Goal: Task Accomplishment & Management: Manage account settings

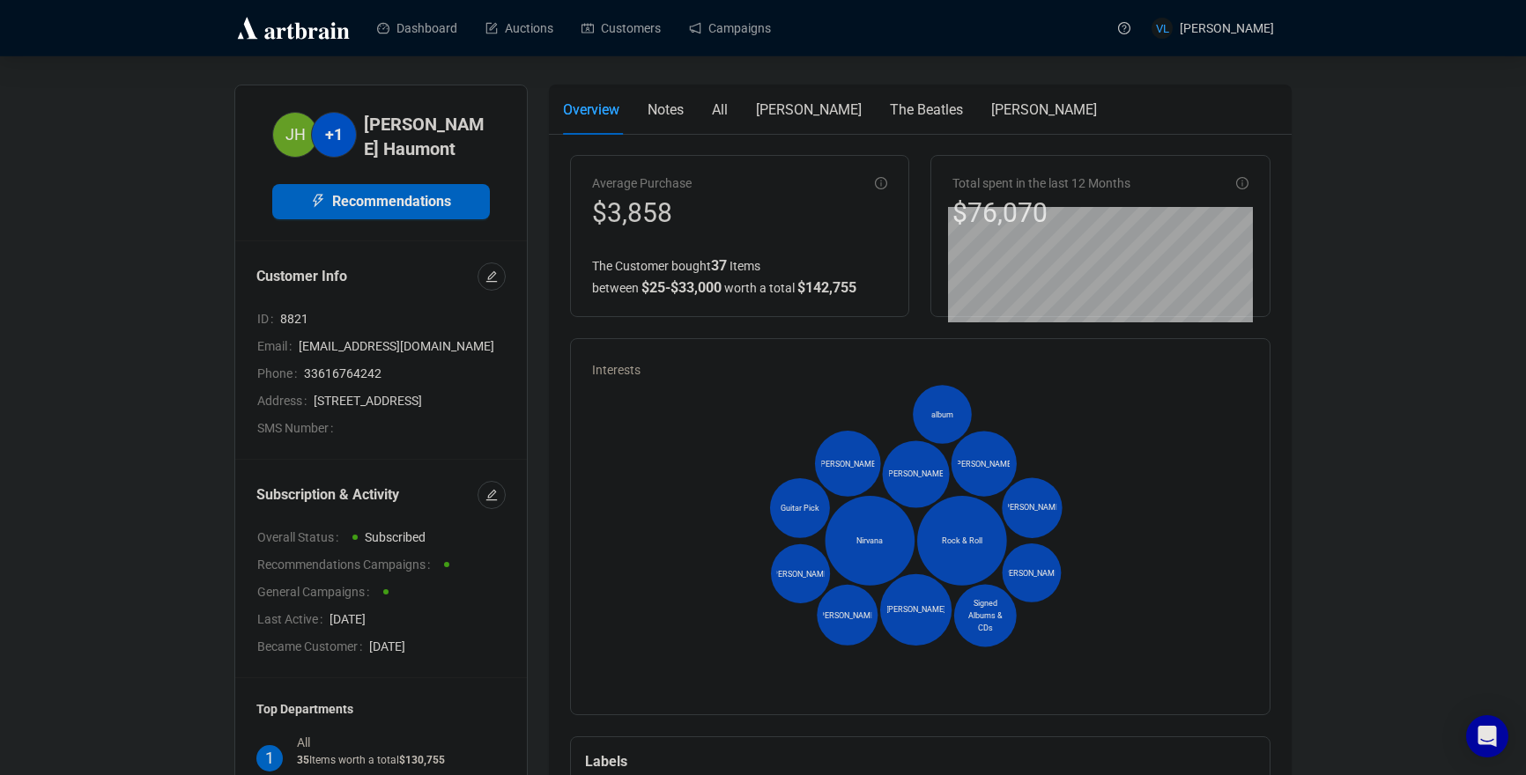
scroll to position [3, 0]
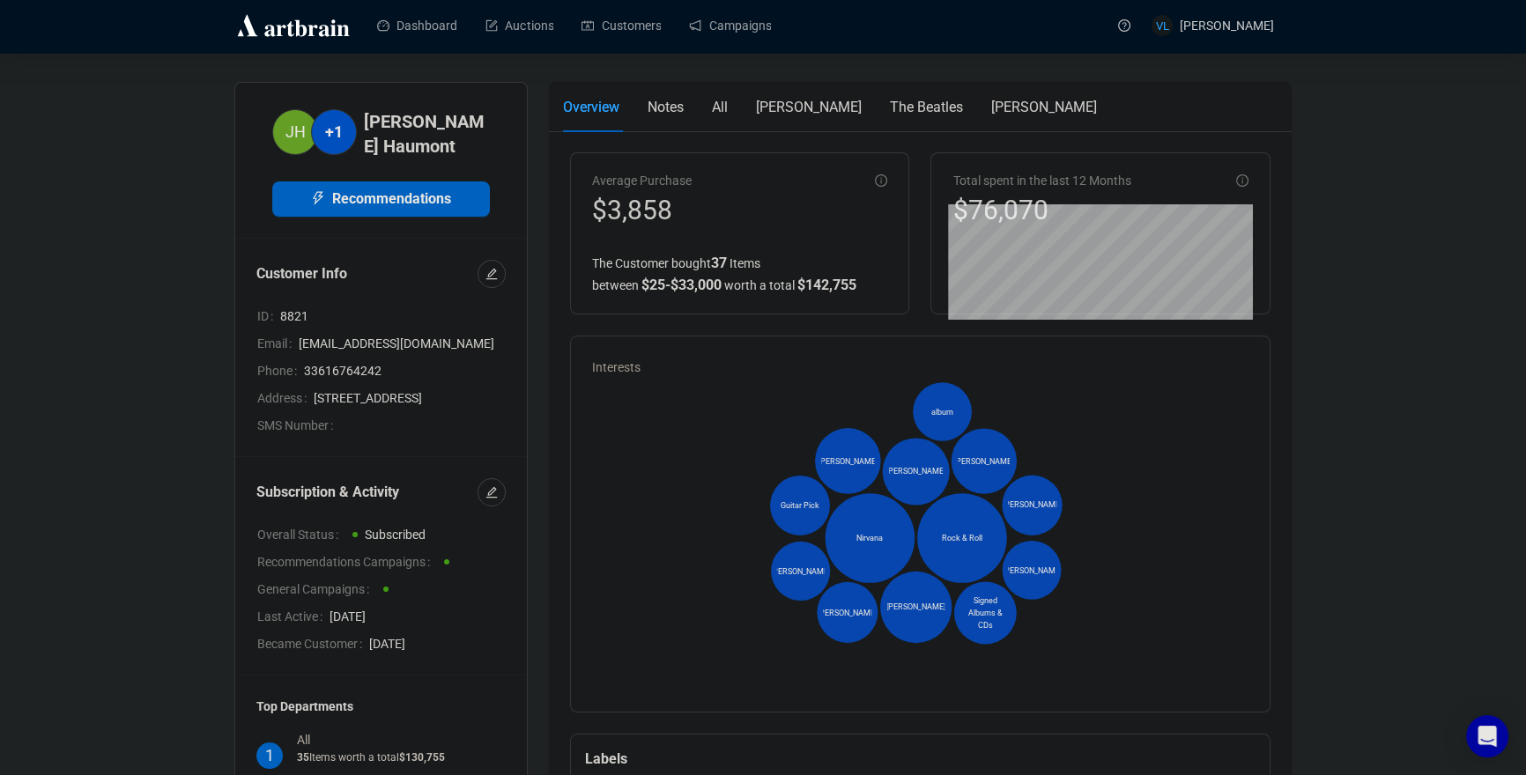
click at [639, 23] on link "Customers" at bounding box center [620, 26] width 79 height 46
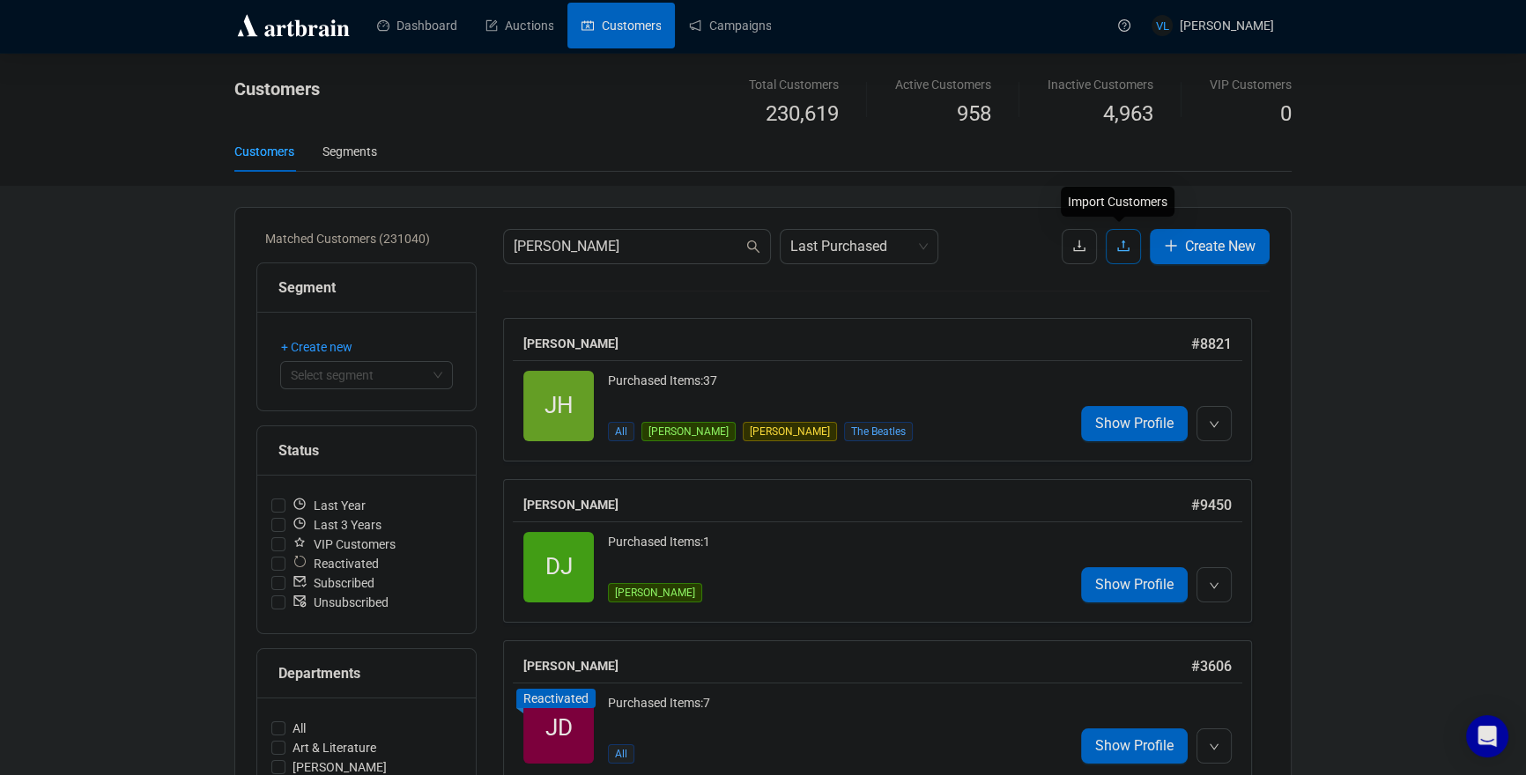
click at [1120, 248] on icon "upload" at bounding box center [1123, 246] width 14 height 14
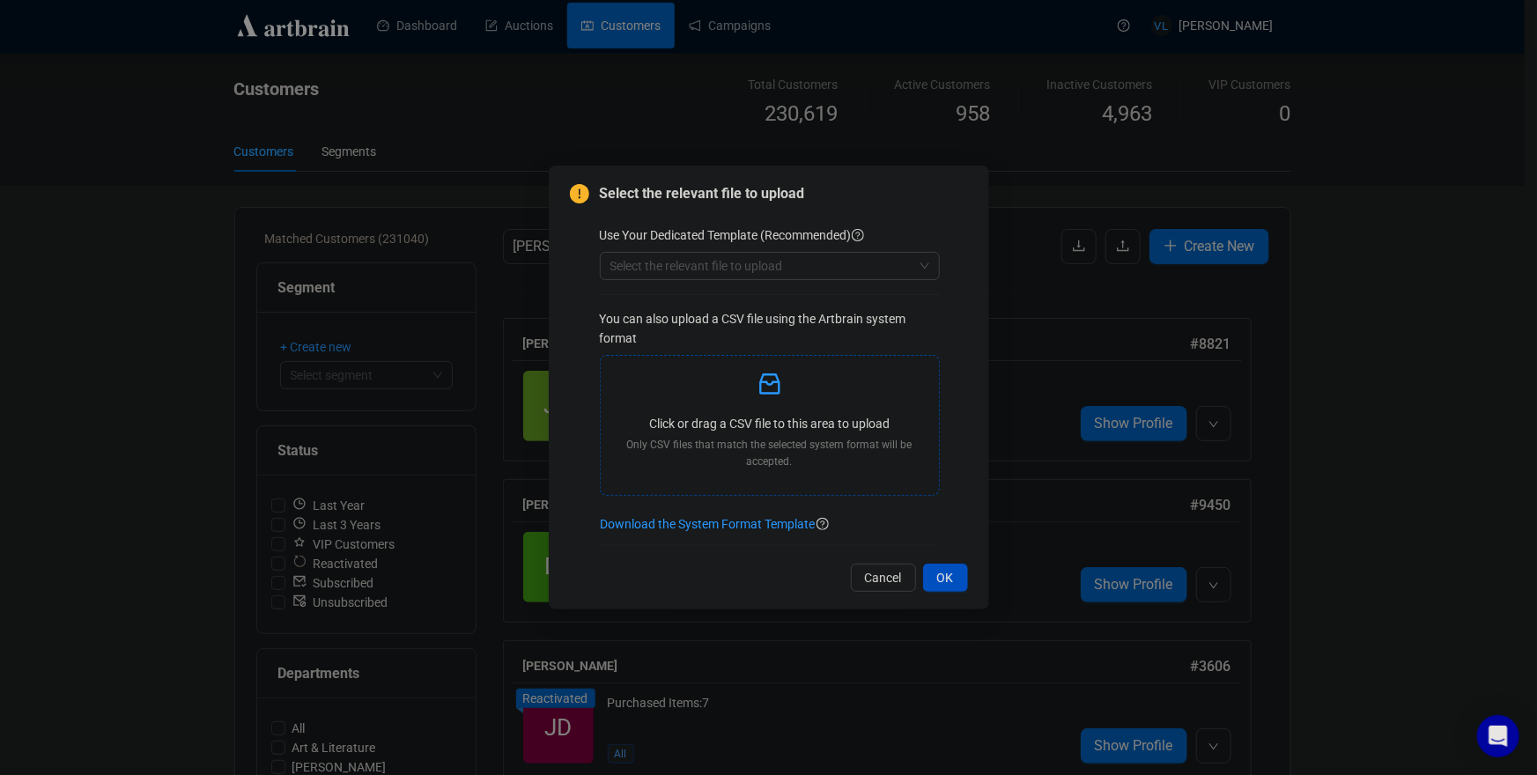
click at [768, 396] on icon "inbox" at bounding box center [770, 384] width 28 height 28
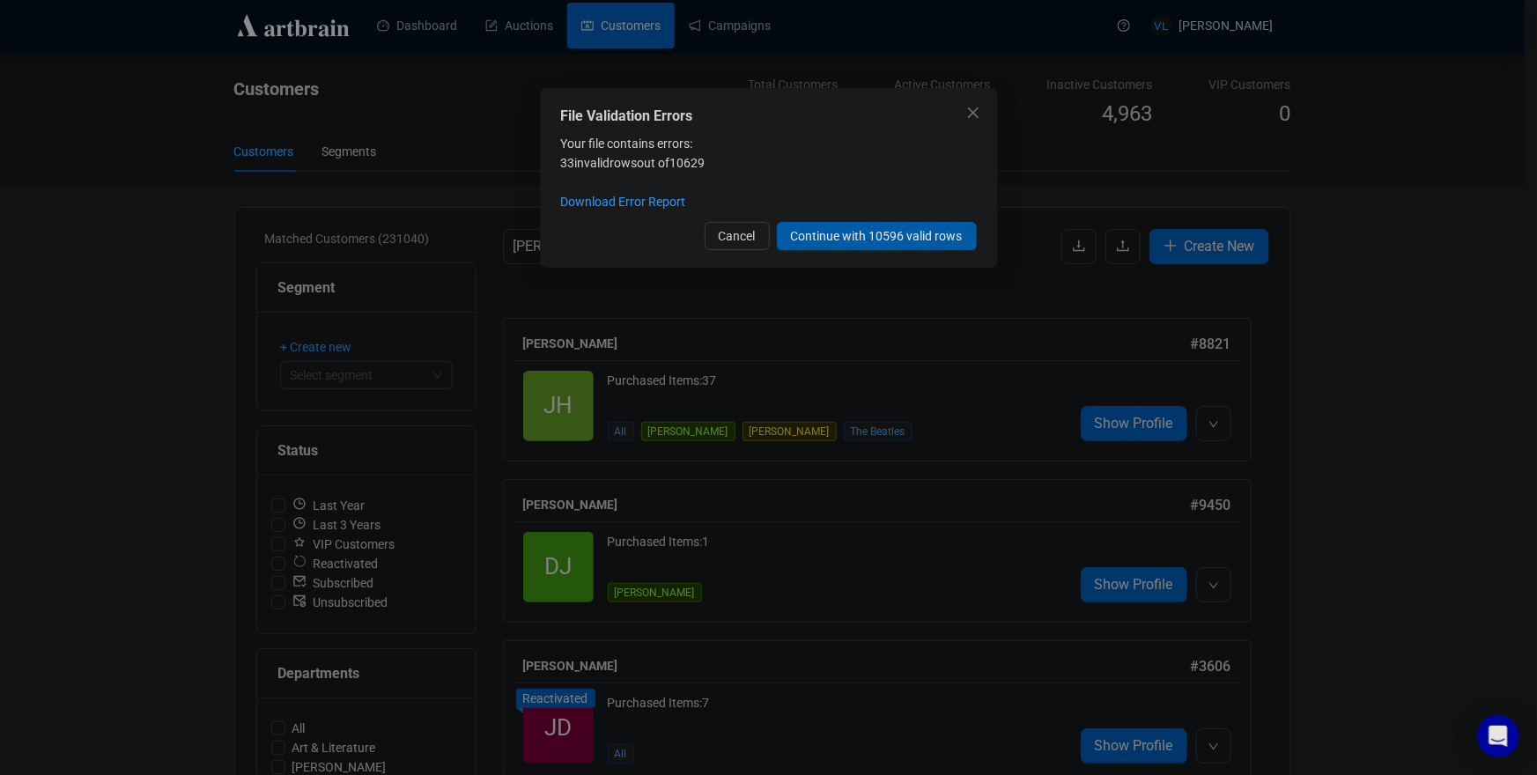
click at [868, 234] on span "Continue with 10596 valid rows" at bounding box center [877, 235] width 172 height 19
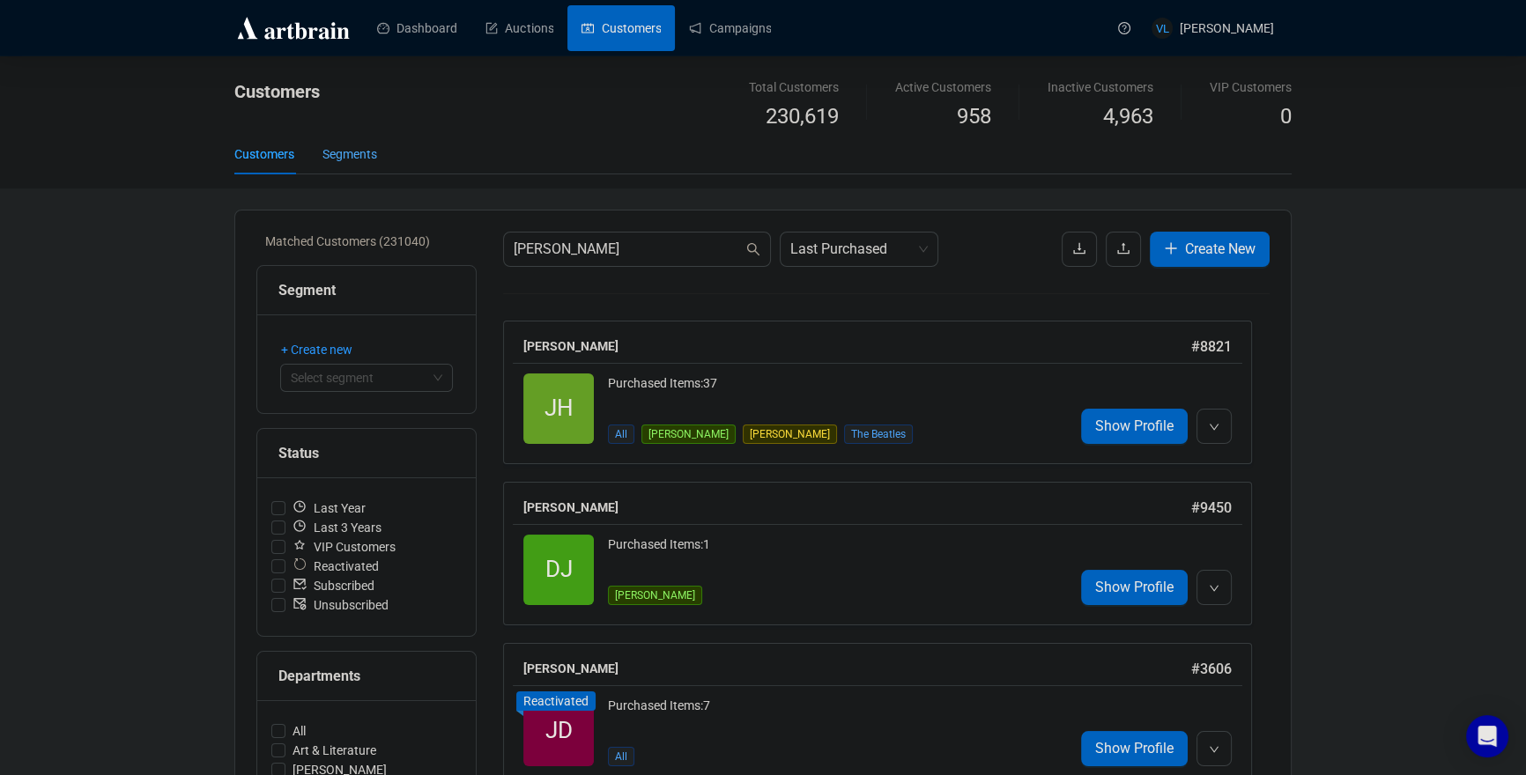
click at [373, 158] on div "Segments" at bounding box center [349, 153] width 55 height 19
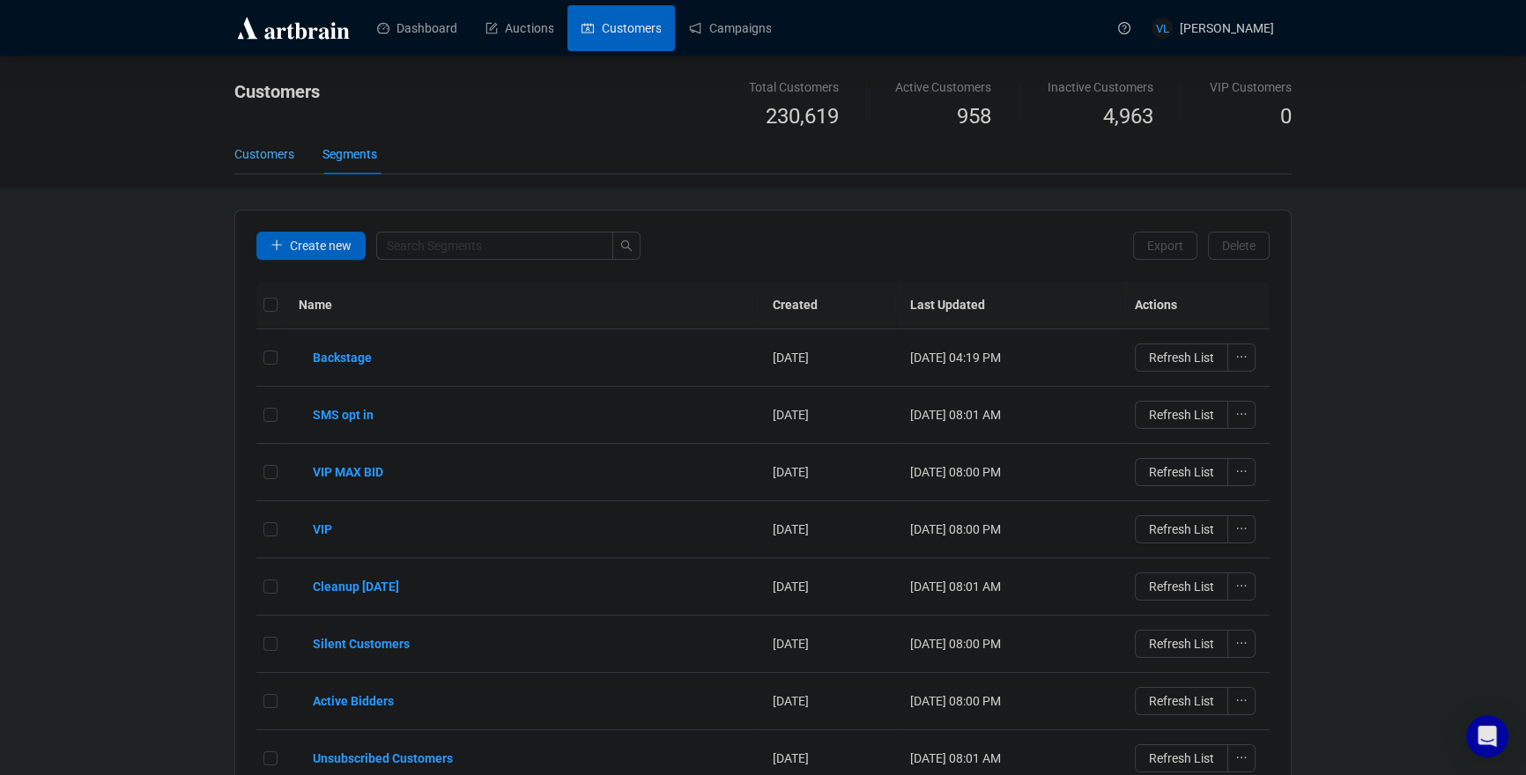
click at [294, 154] on div "Customers" at bounding box center [264, 153] width 60 height 19
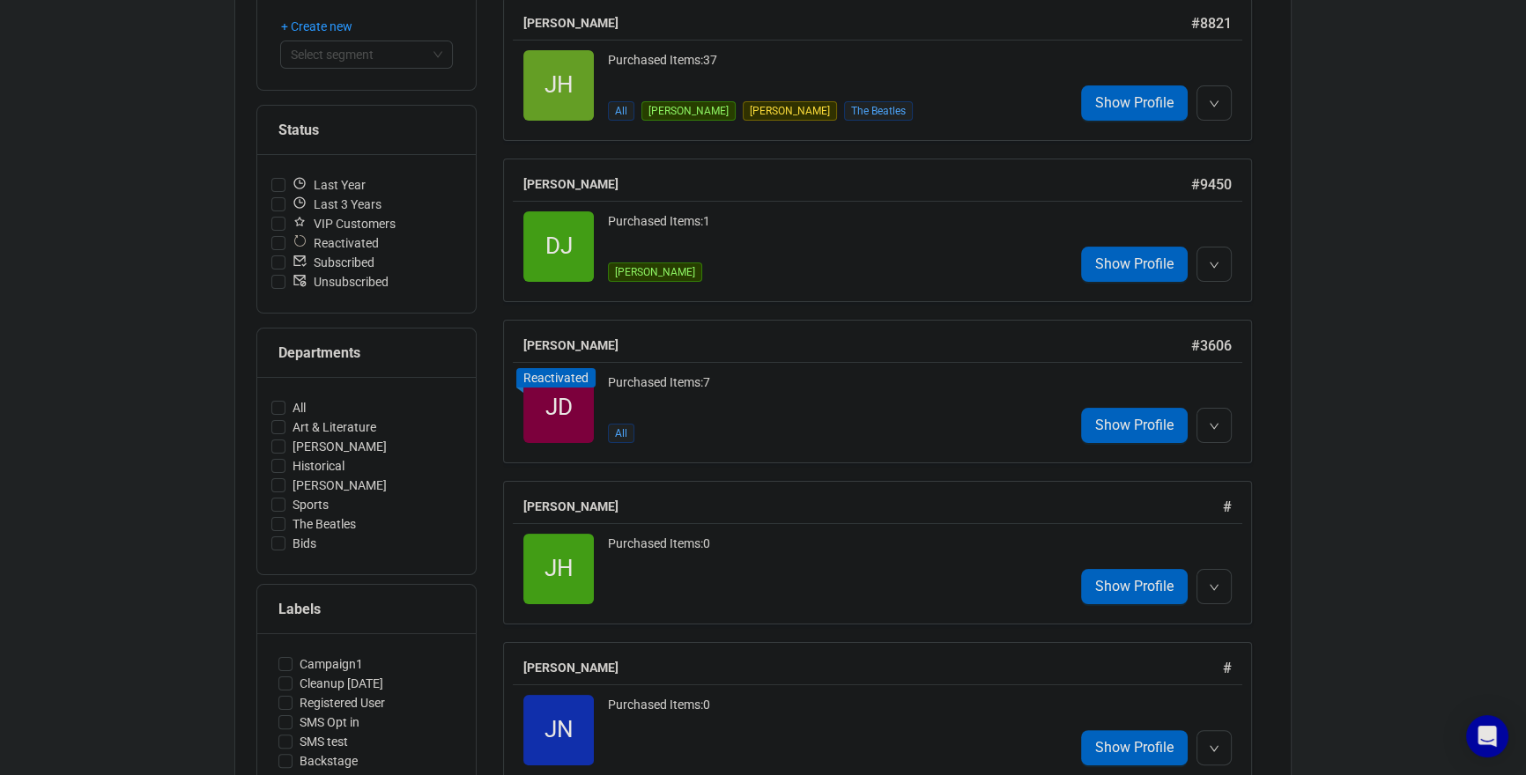
scroll to position [757, 0]
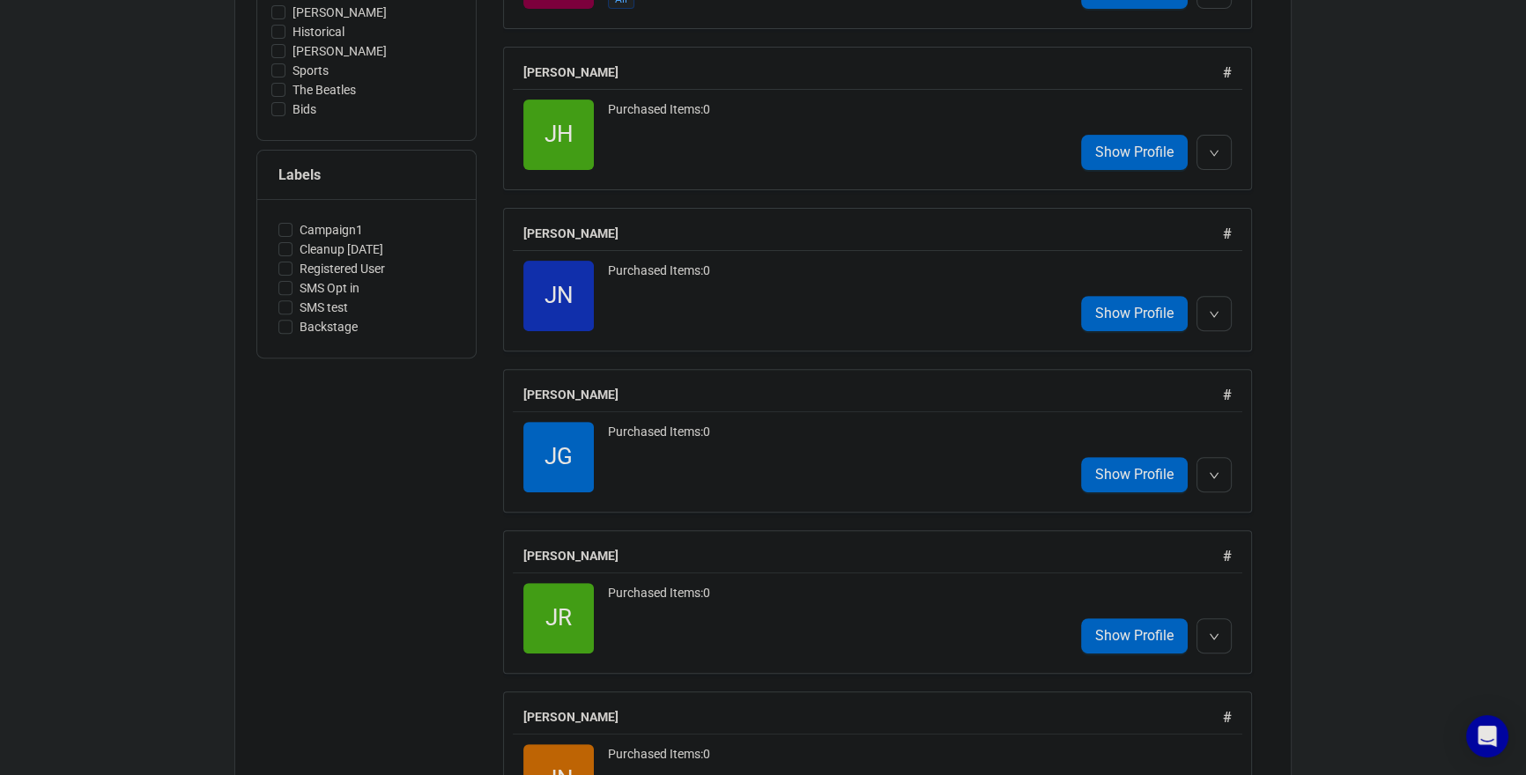
click at [300, 181] on div "Labels" at bounding box center [366, 175] width 176 height 22
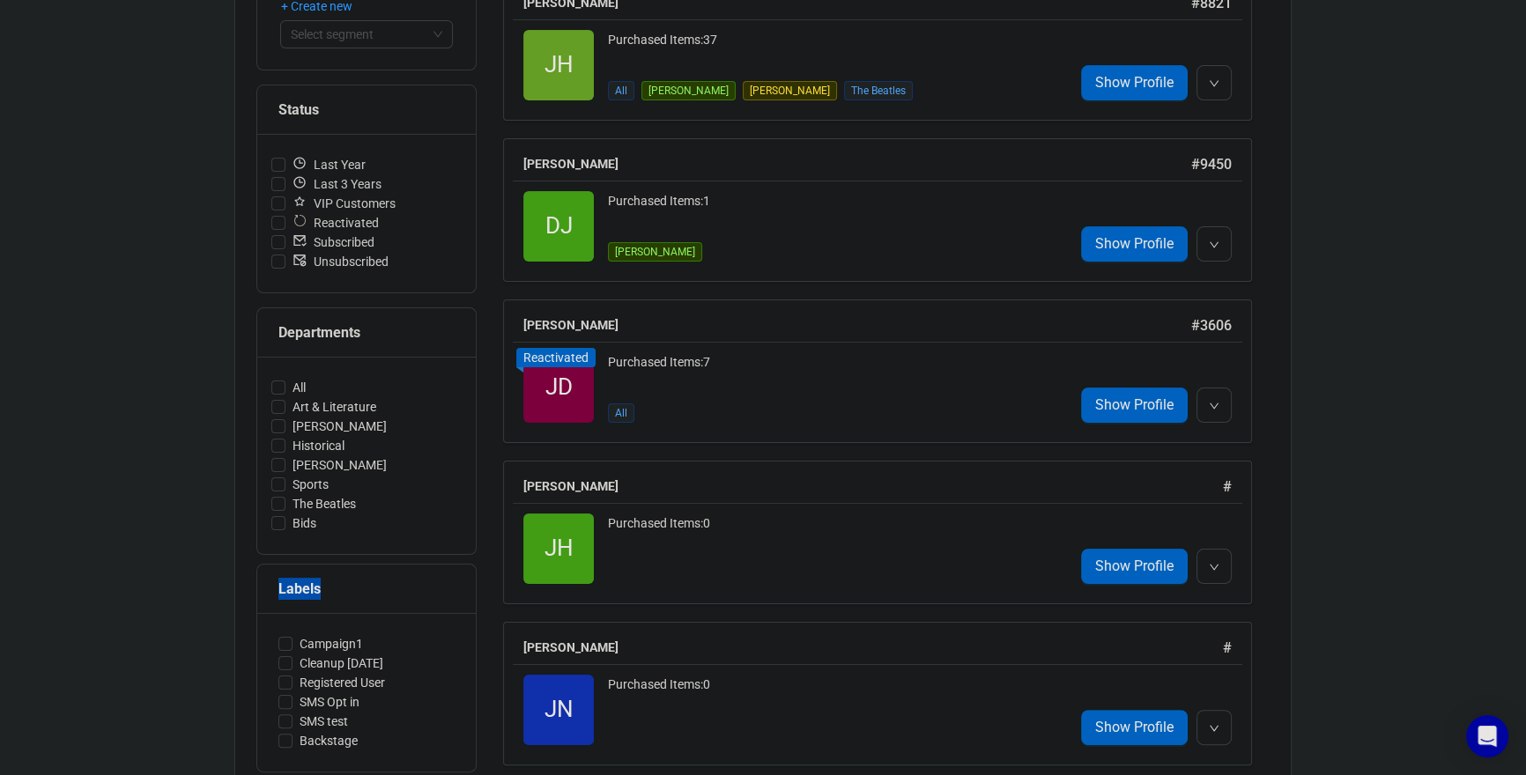
scroll to position [0, 0]
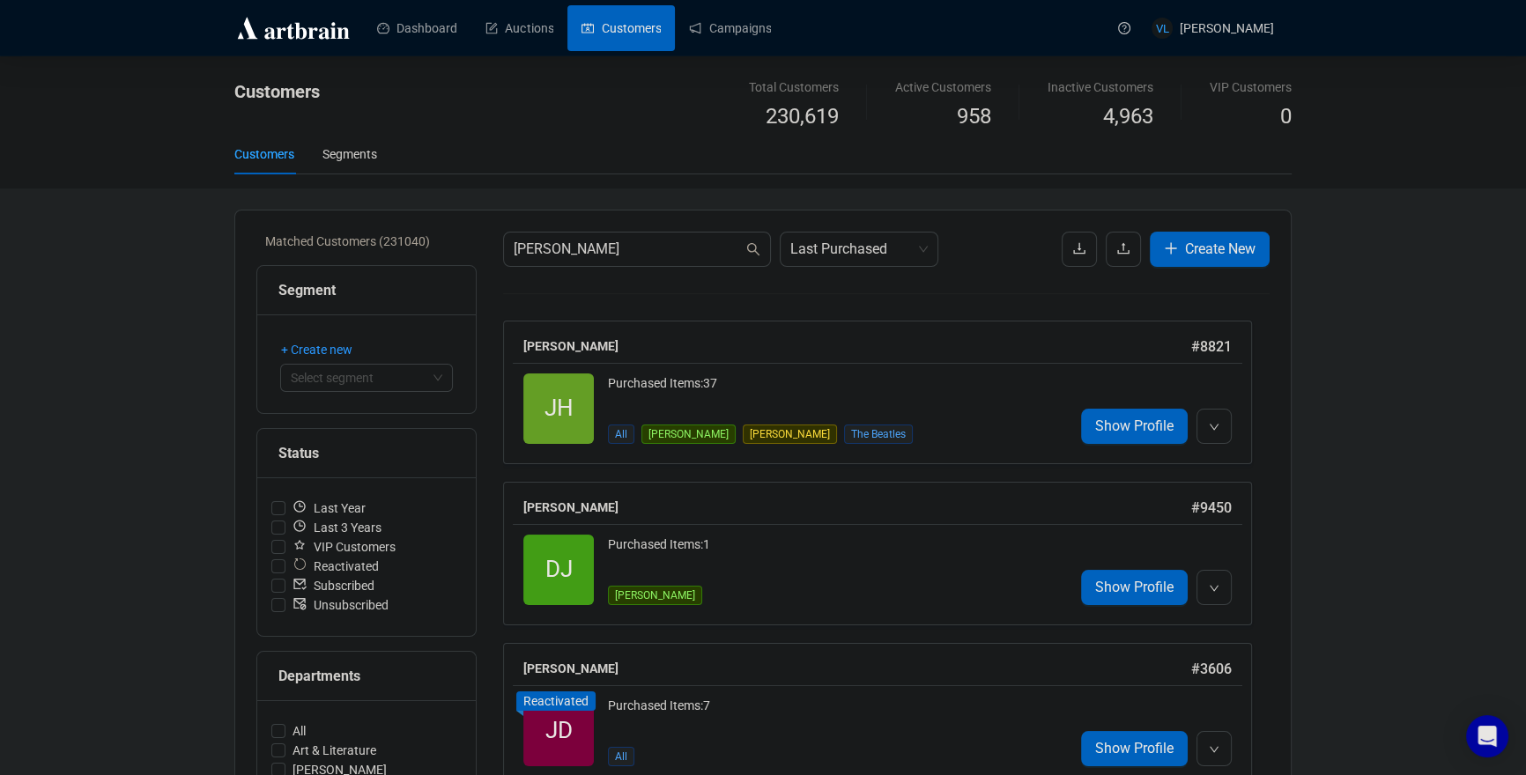
click at [636, 33] on link "Customers" at bounding box center [620, 28] width 79 height 46
click at [359, 164] on div "Segments" at bounding box center [349, 154] width 55 height 41
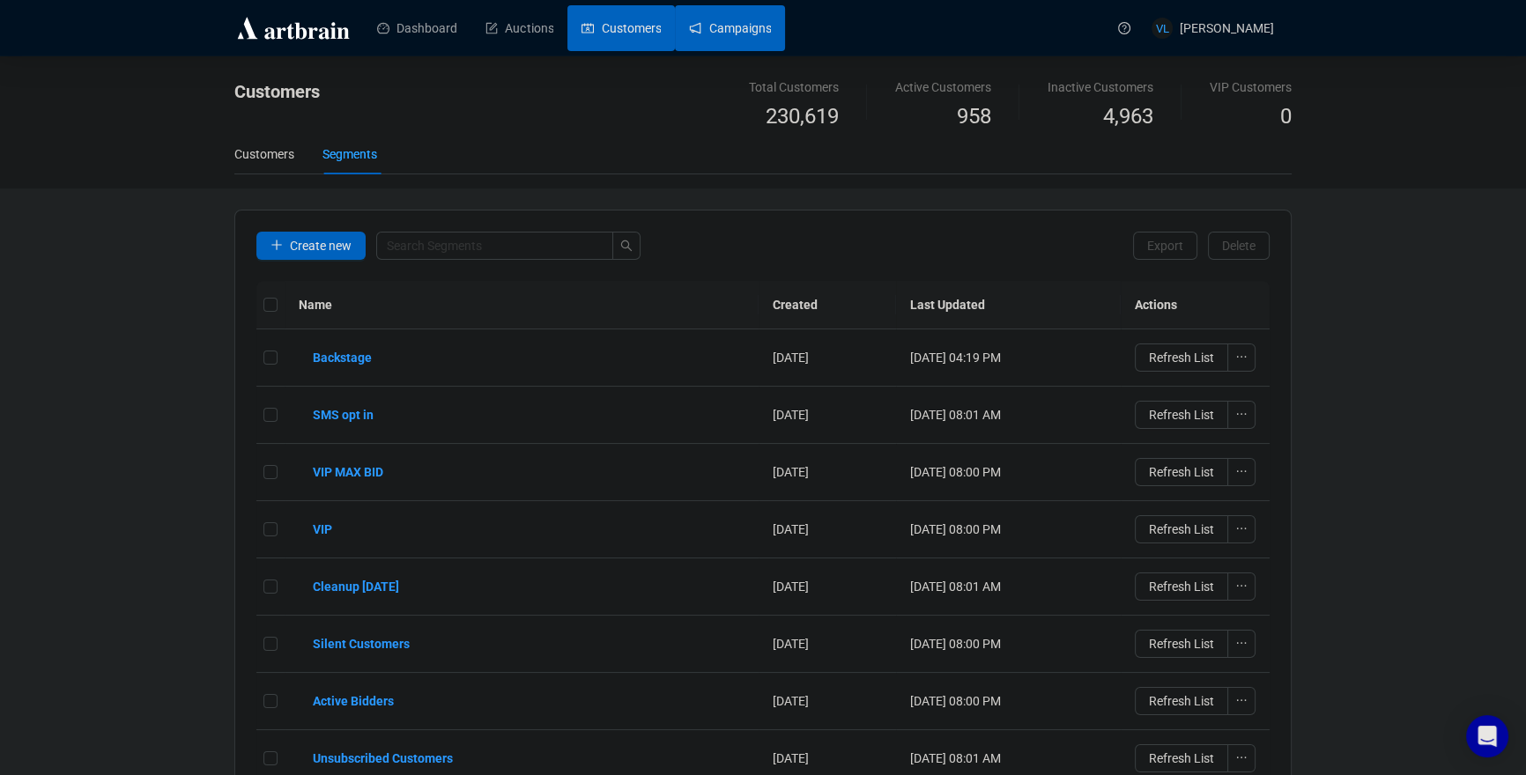
click at [750, 31] on link "Campaigns" at bounding box center [730, 28] width 82 height 46
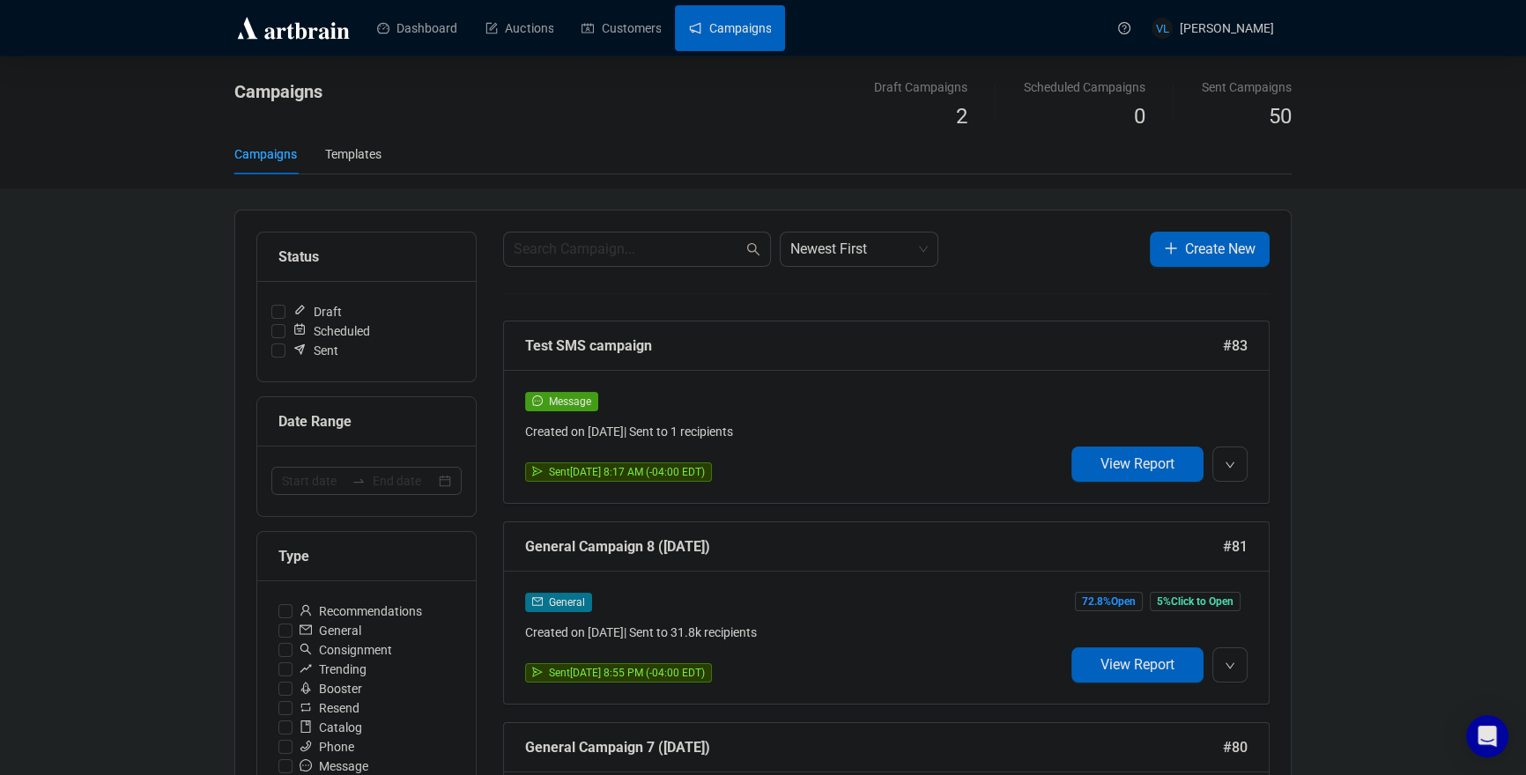
click at [299, 6] on div at bounding box center [295, 27] width 123 height 55
click at [302, 23] on img at bounding box center [293, 28] width 118 height 28
click at [433, 26] on link "Dashboard" at bounding box center [417, 28] width 80 height 46
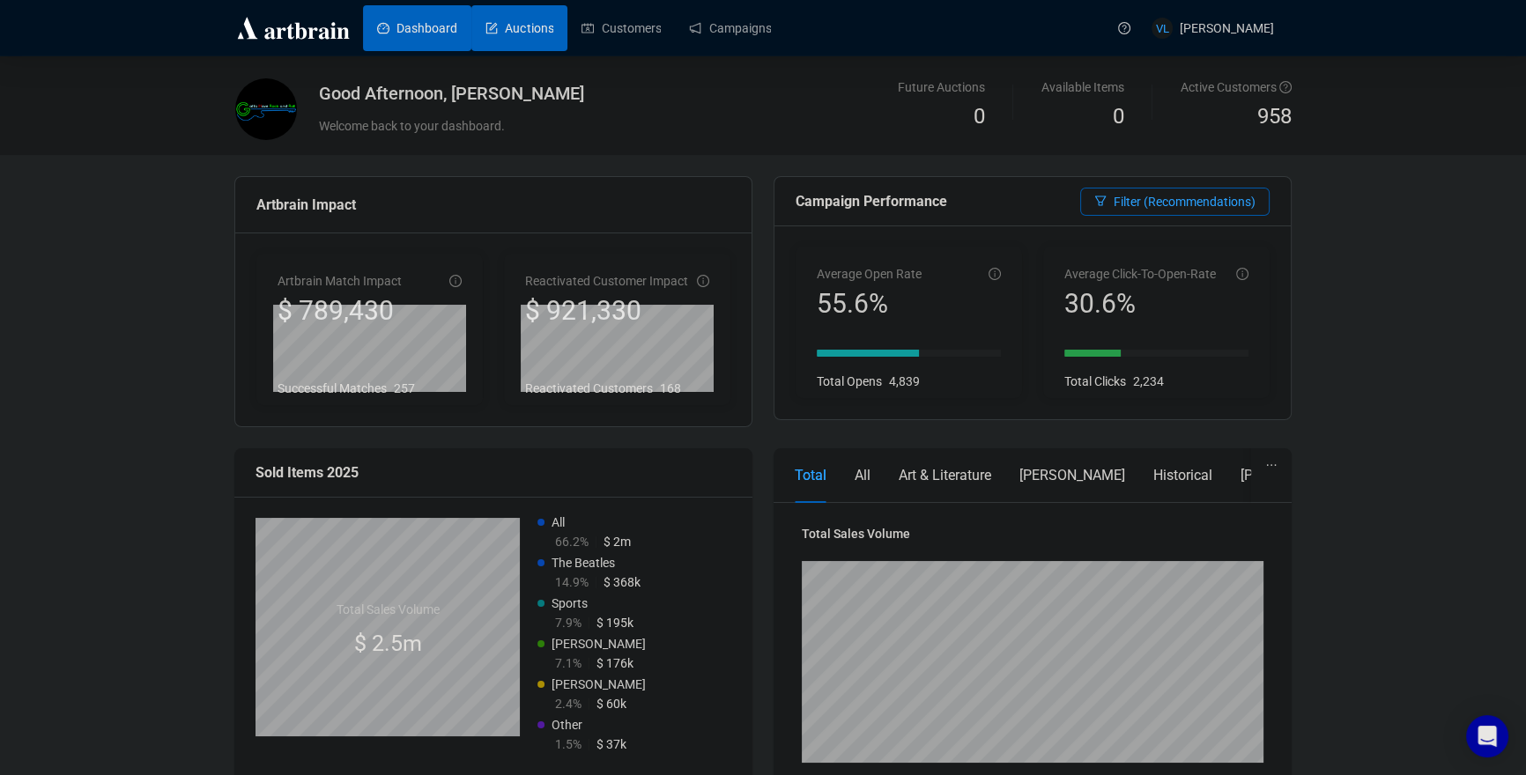
click at [537, 21] on link "Auctions" at bounding box center [519, 28] width 68 height 46
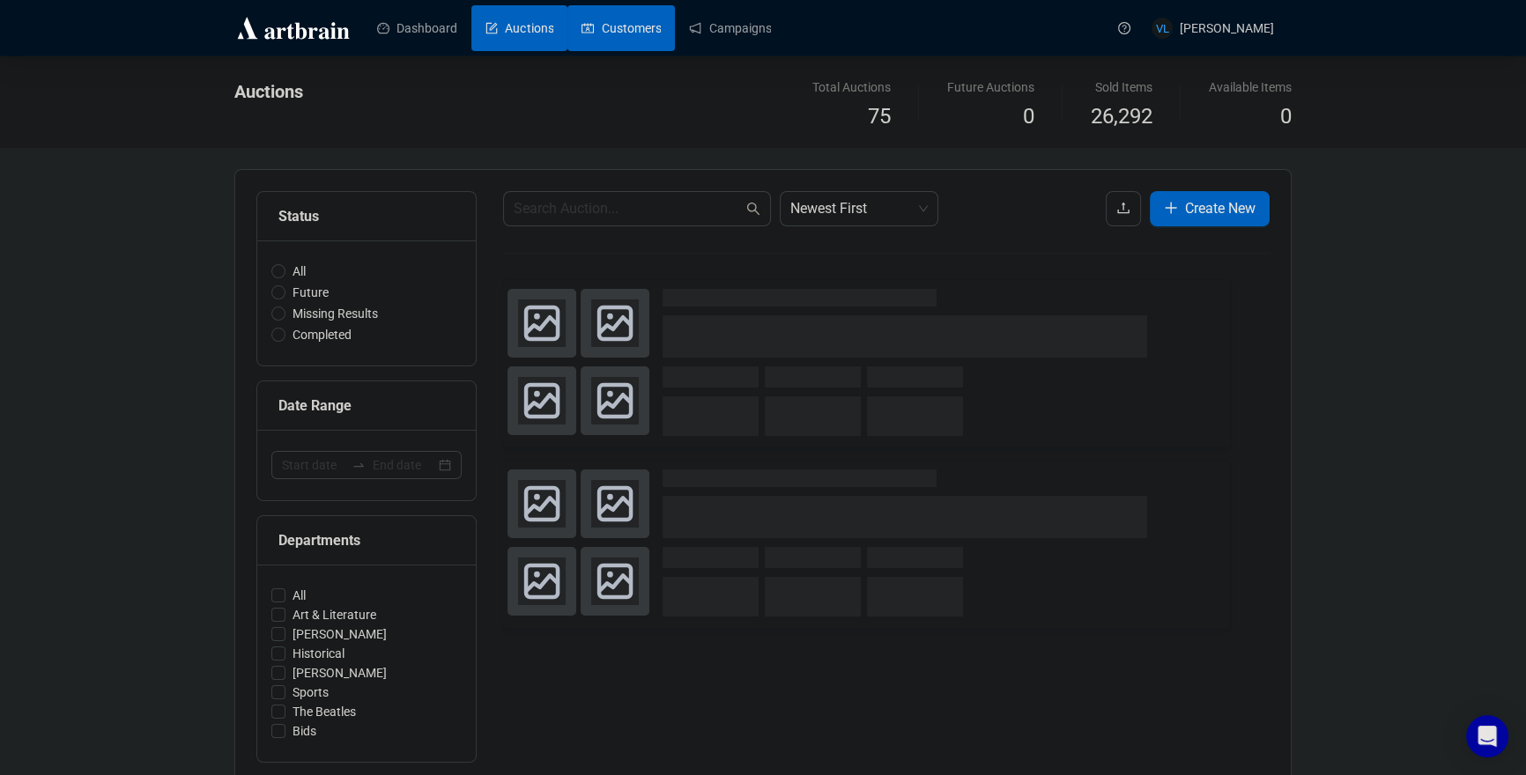
click at [633, 31] on link "Customers" at bounding box center [620, 28] width 79 height 46
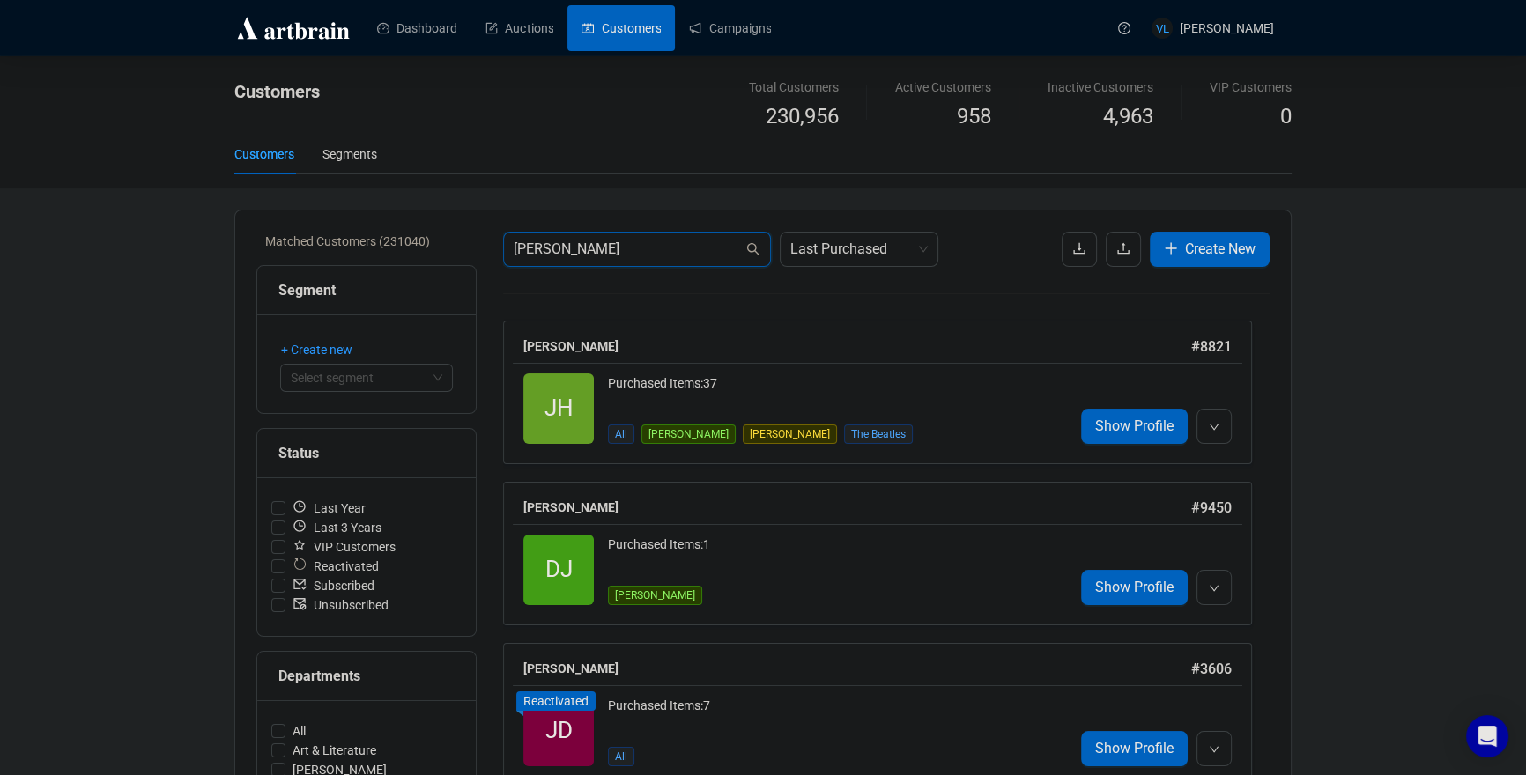
click at [718, 248] on input "Julien" at bounding box center [627, 249] width 229 height 21
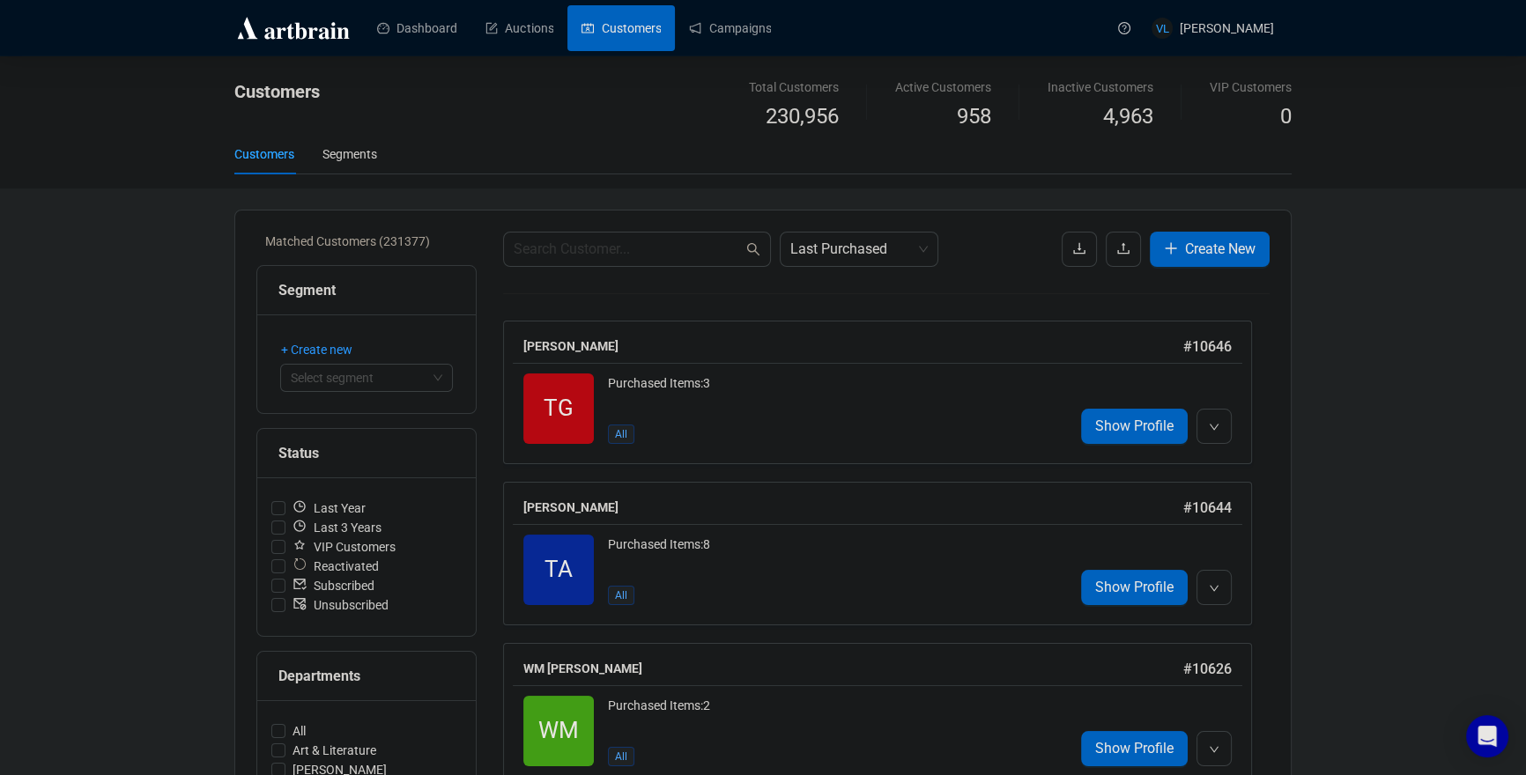
click at [578, 126] on div "Customers" at bounding box center [552, 106] width 636 height 56
click at [1215, 241] on span "Create New" at bounding box center [1220, 249] width 70 height 22
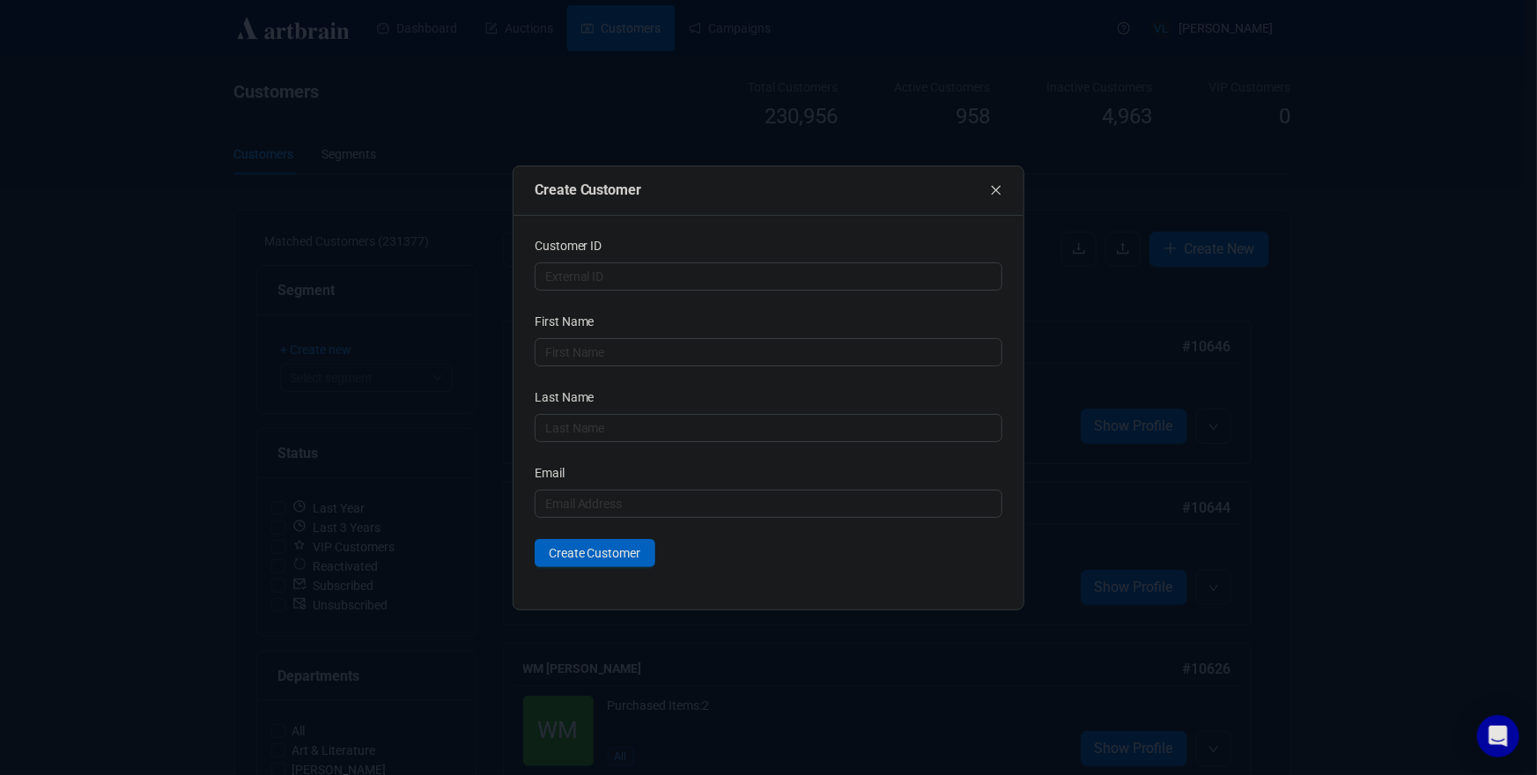
click at [1001, 185] on icon "close" at bounding box center [996, 190] width 12 height 12
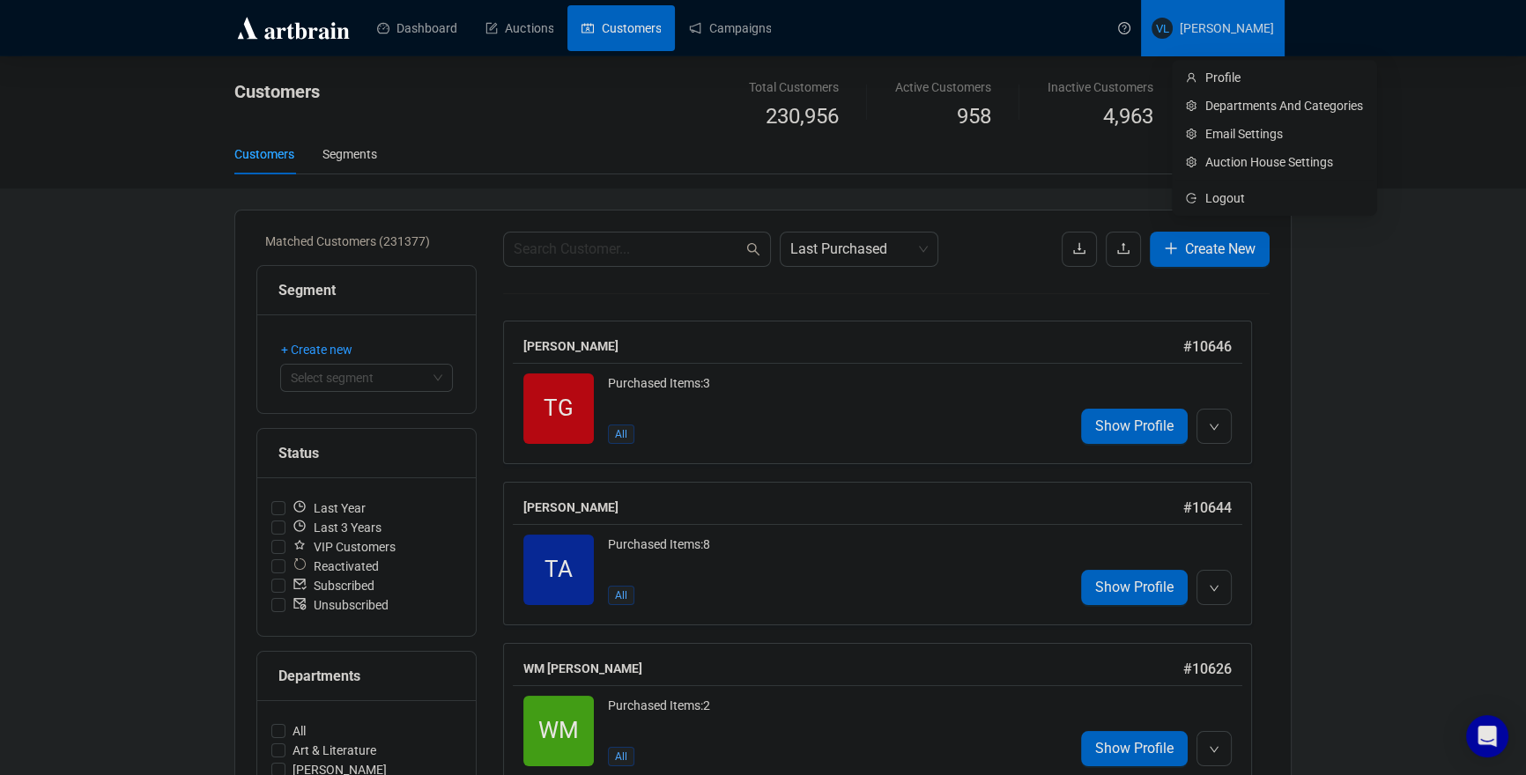
click at [1212, 24] on span "[PERSON_NAME]" at bounding box center [1226, 28] width 94 height 14
click at [1245, 100] on span "Departments And Categories" at bounding box center [1284, 105] width 158 height 19
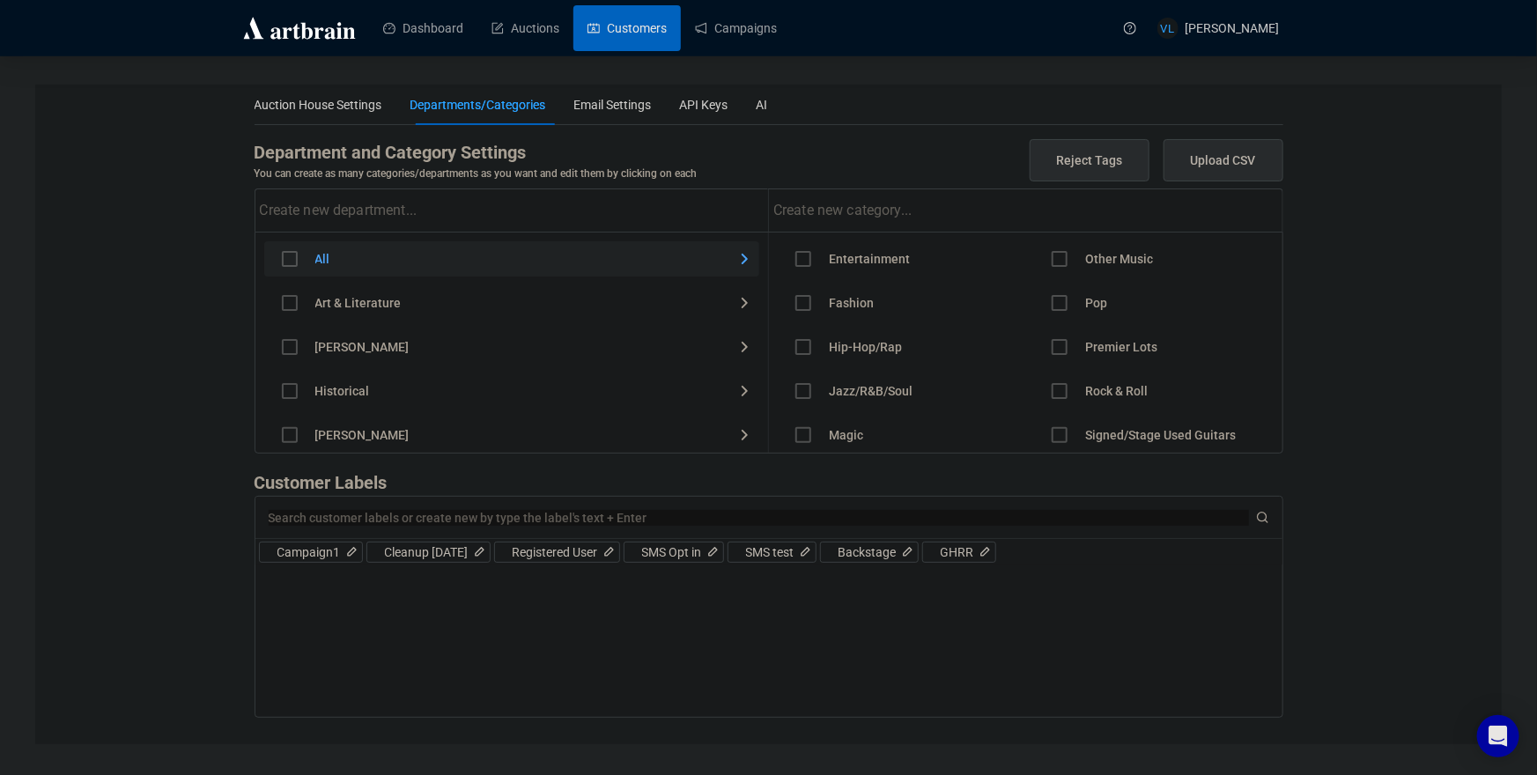
click at [632, 34] on link "Customers" at bounding box center [626, 28] width 79 height 46
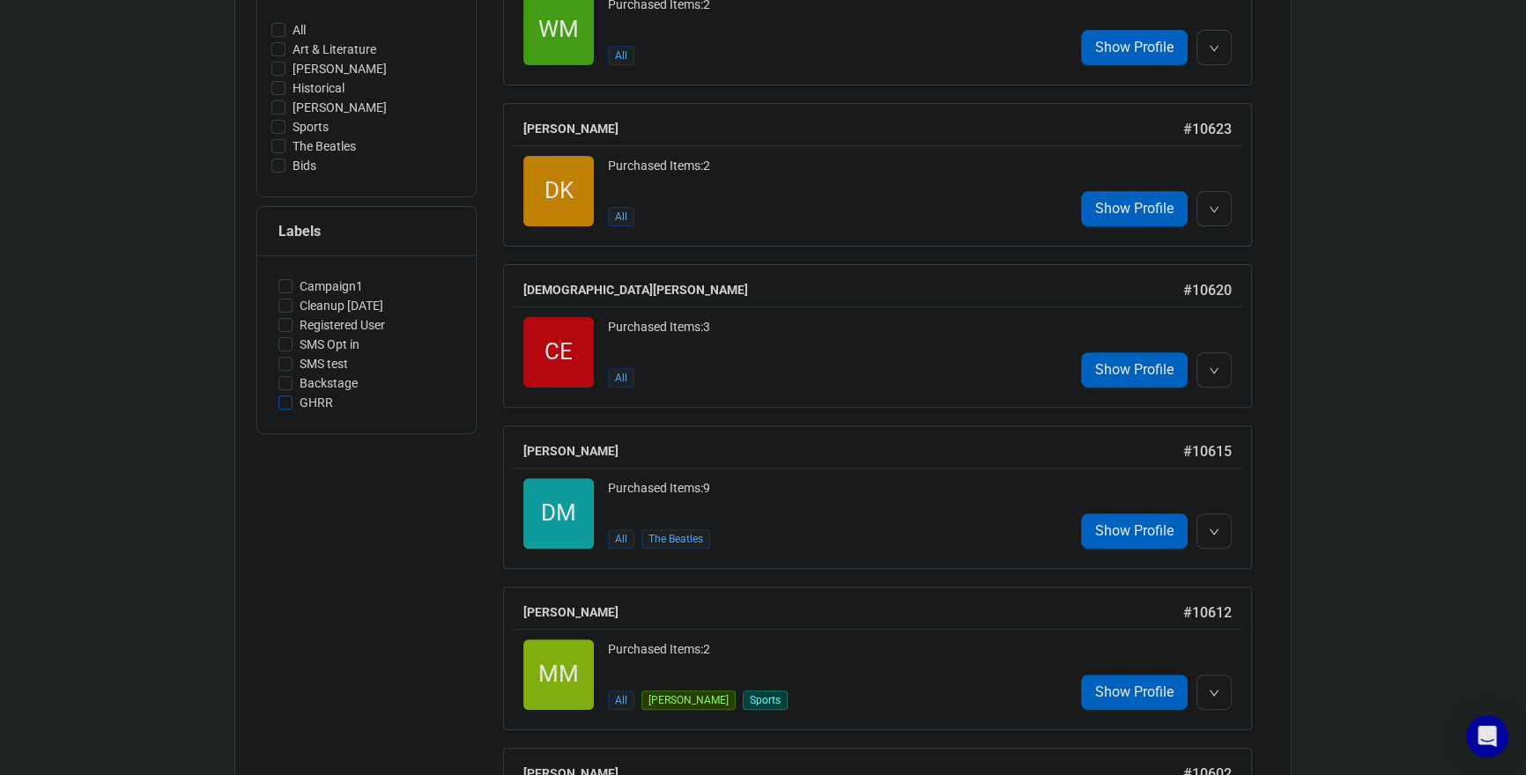
click at [282, 405] on input "GHRR" at bounding box center [285, 402] width 14 height 14
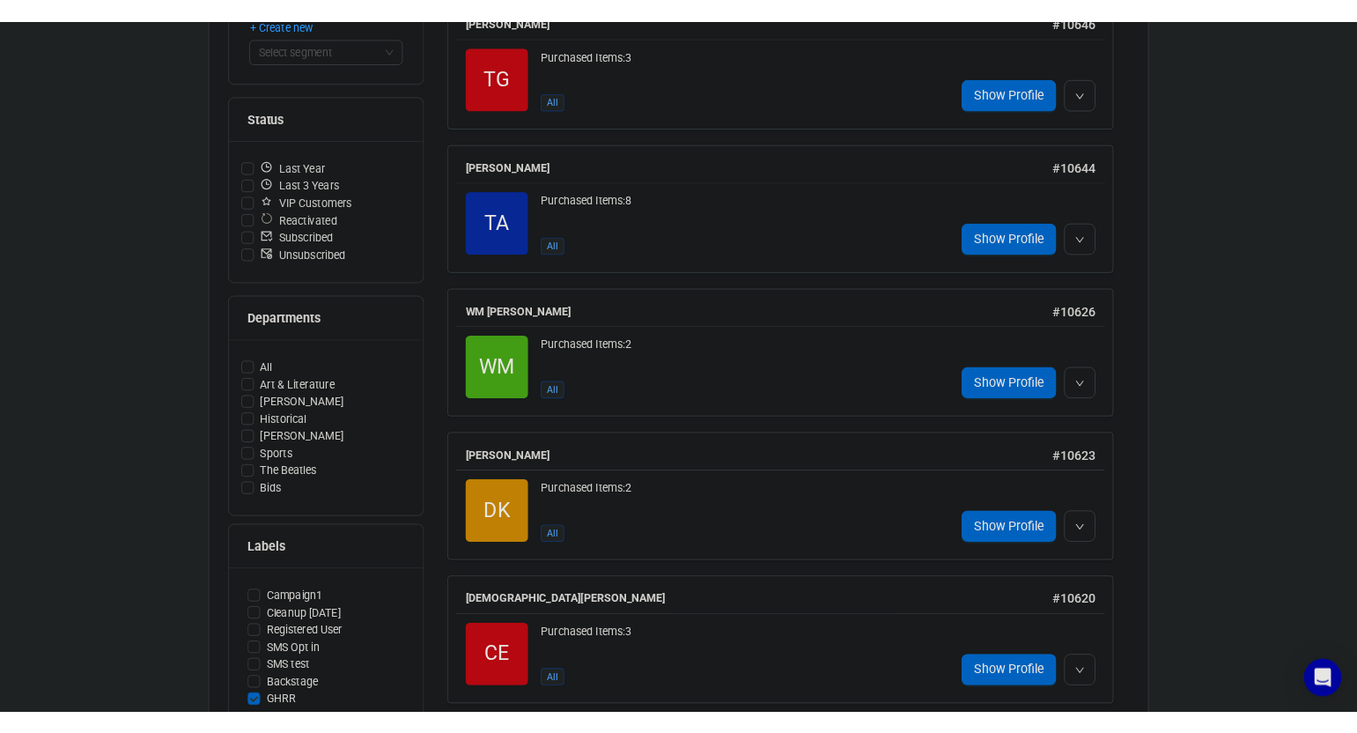
scroll to position [804, 0]
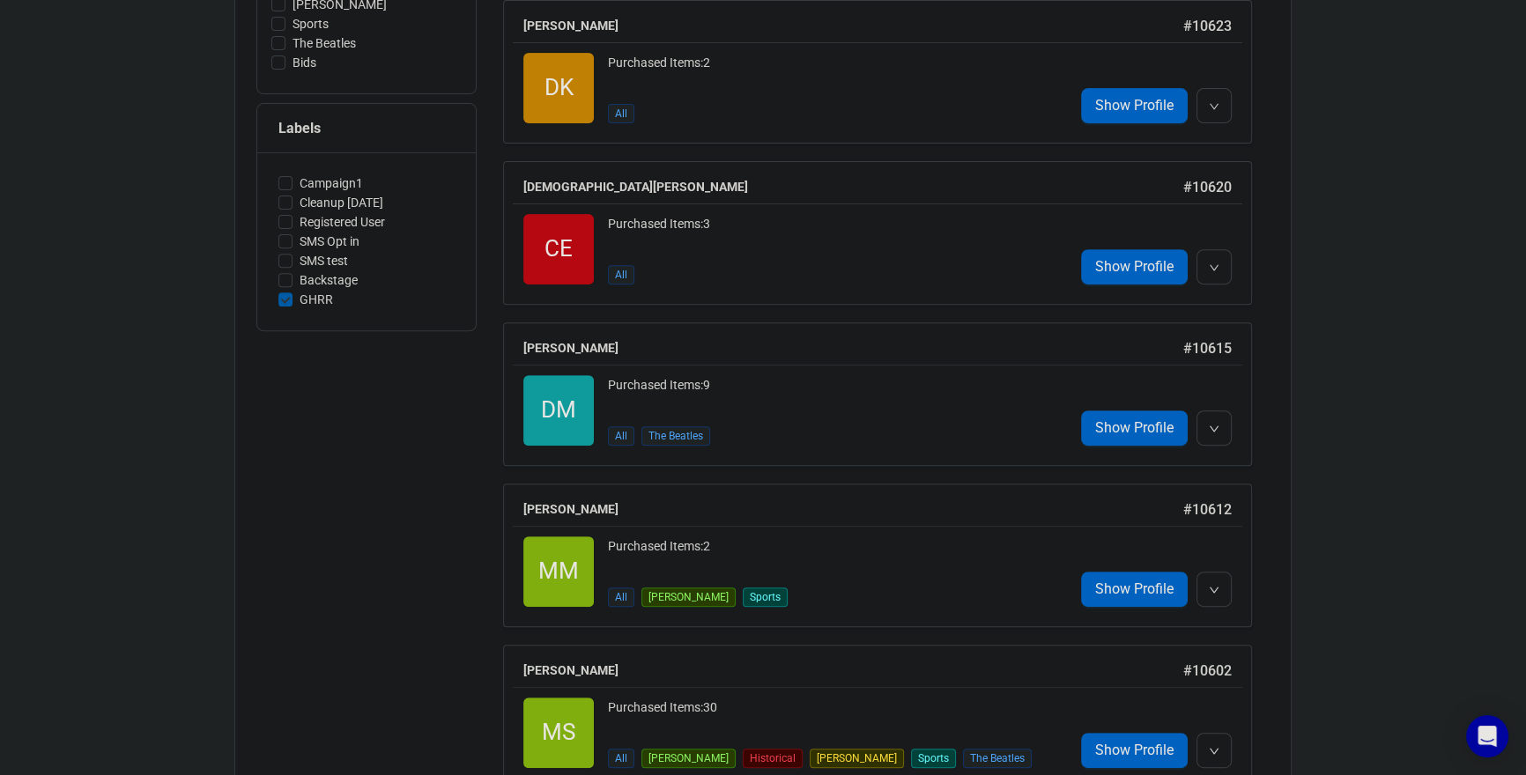
click at [298, 300] on span "GHRR" at bounding box center [316, 299] width 48 height 19
click at [292, 300] on input "GHRR" at bounding box center [285, 299] width 14 height 14
checkbox input "false"
